Goal: Task Accomplishment & Management: Manage account settings

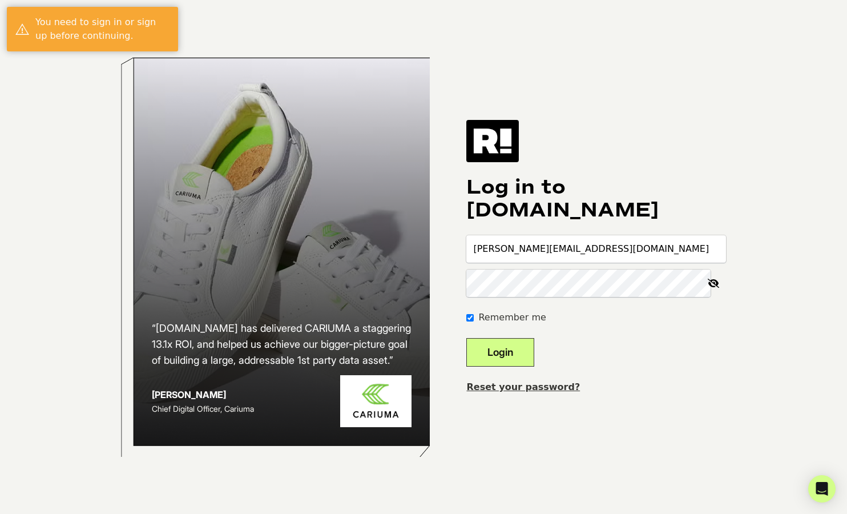
type input "[PERSON_NAME][EMAIL_ADDRESS][DOMAIN_NAME]"
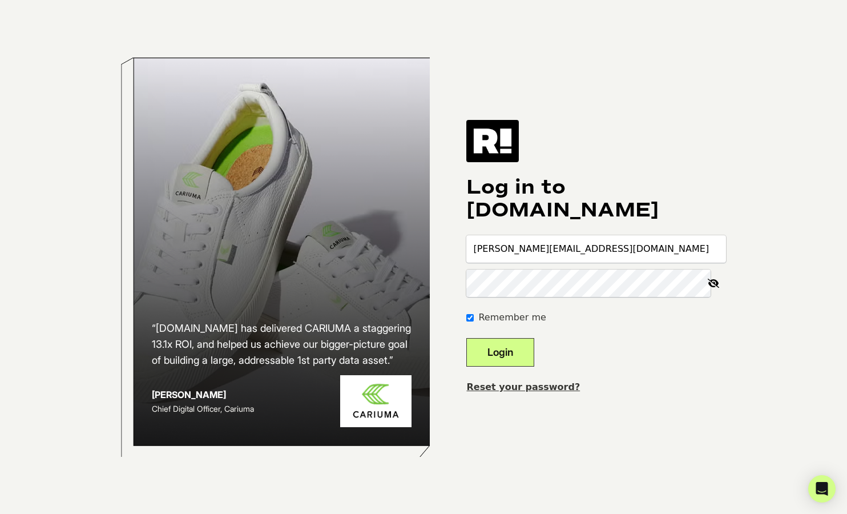
click at [514, 353] on button "Login" at bounding box center [500, 352] width 68 height 29
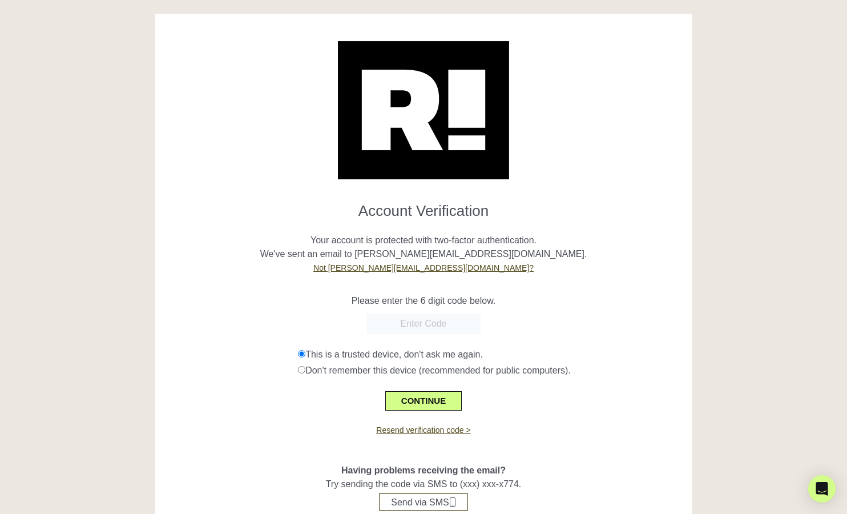
paste input "202805"
type input "202805"
click at [421, 401] on button "CONTINUE" at bounding box center [423, 400] width 76 height 19
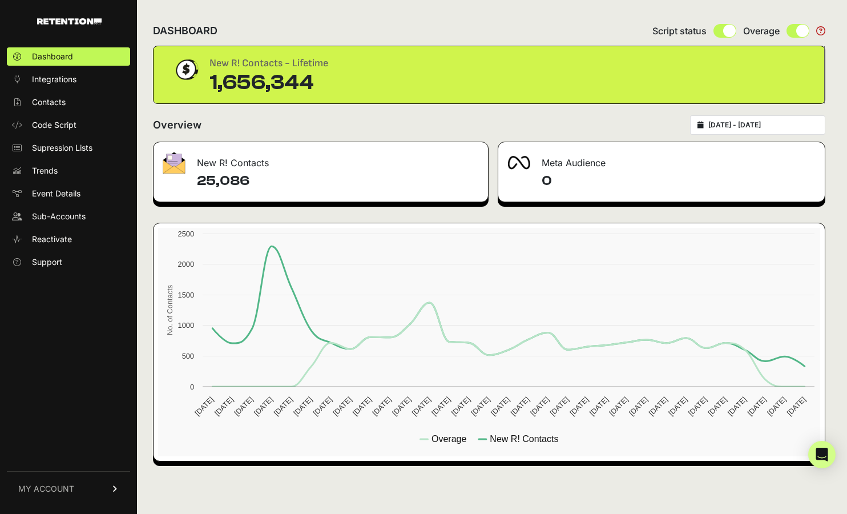
click at [82, 482] on link "MY ACCOUNT" at bounding box center [68, 488] width 123 height 35
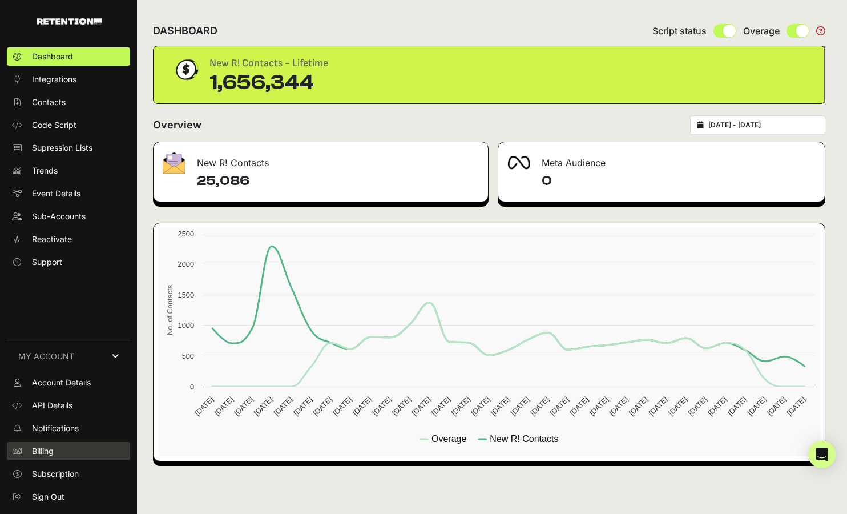
click at [44, 451] on span "Billing" at bounding box center [43, 450] width 22 height 11
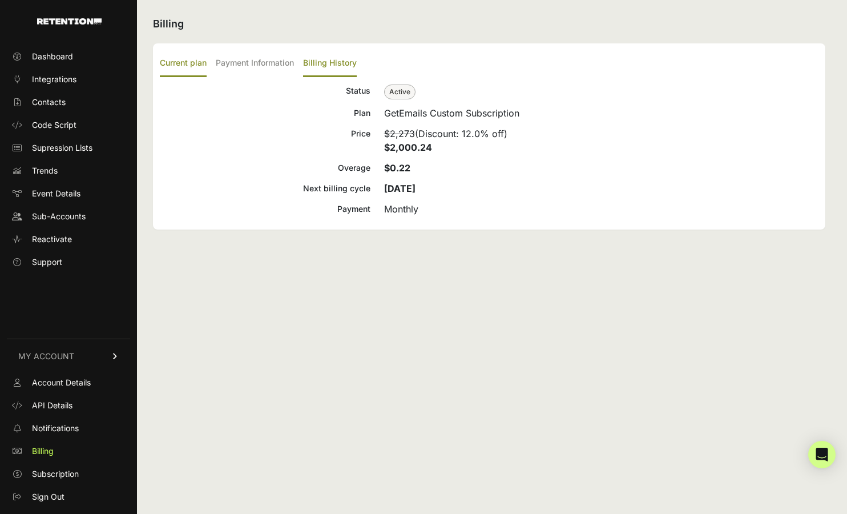
click at [317, 63] on label "Billing History" at bounding box center [330, 63] width 54 height 27
click at [0, 0] on input "Billing History" at bounding box center [0, 0] width 0 height 0
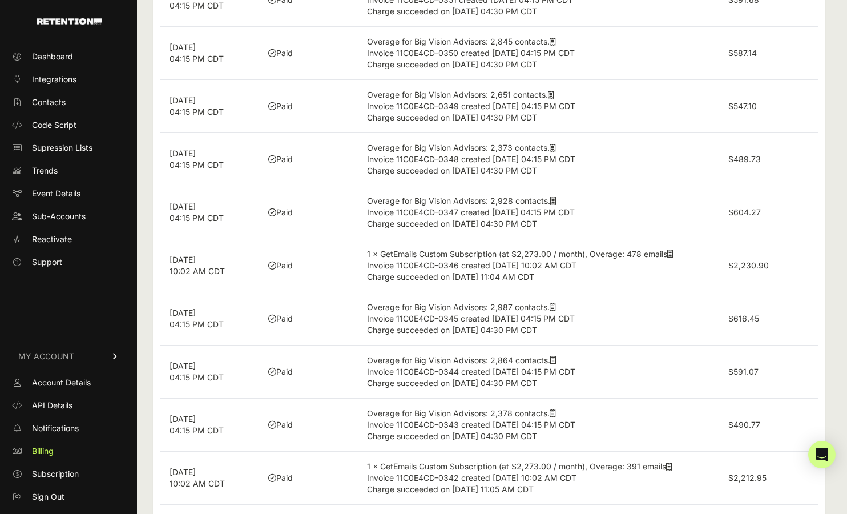
scroll to position [287, 0]
